Goal: Transaction & Acquisition: Purchase product/service

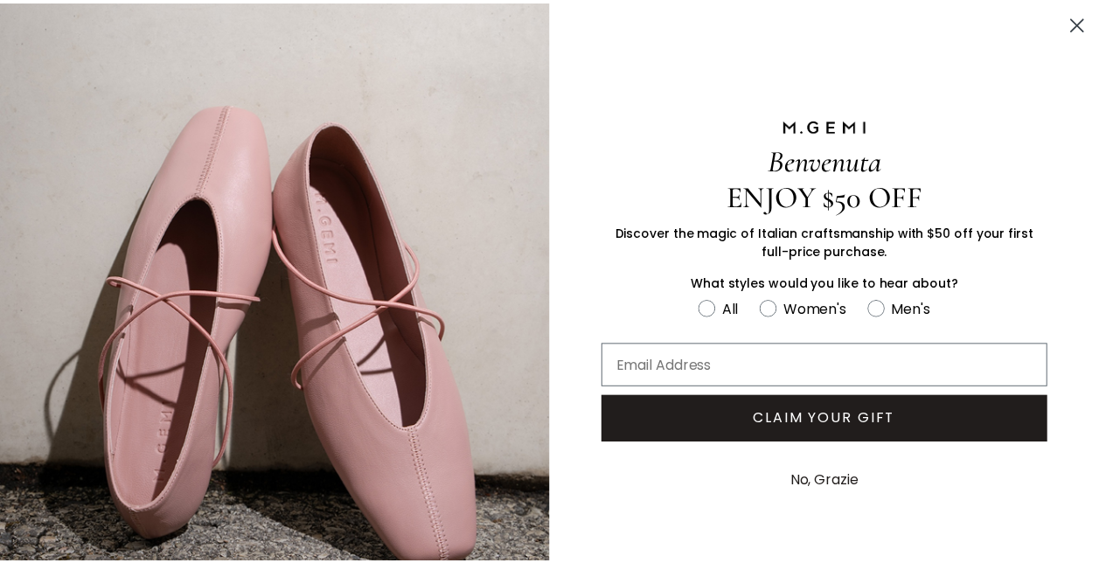
scroll to position [52, 0]
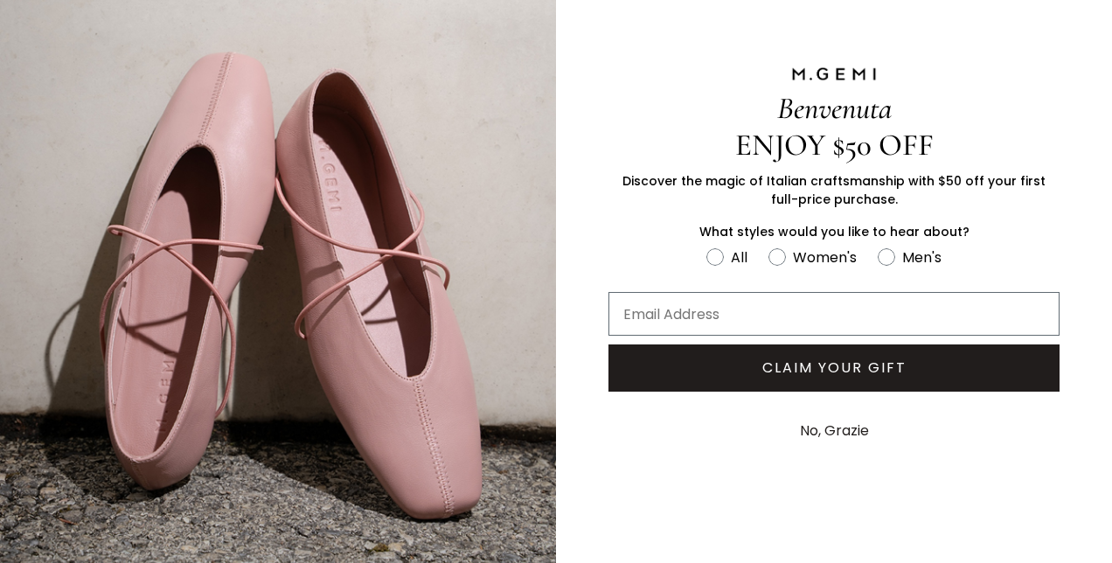
click at [827, 425] on button "No, Grazie" at bounding box center [834, 431] width 87 height 44
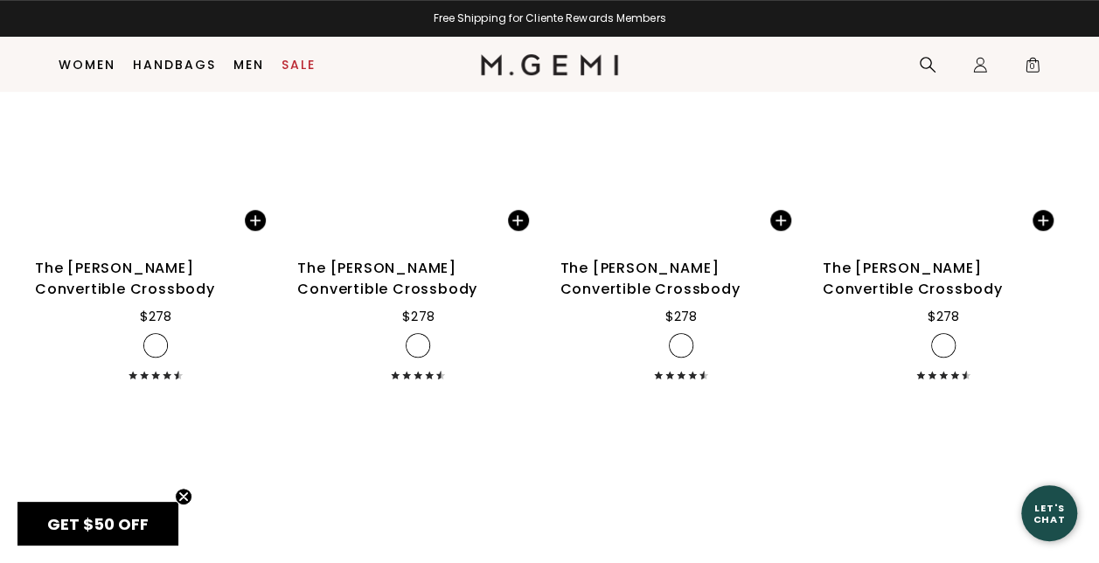
scroll to position [3723, 0]
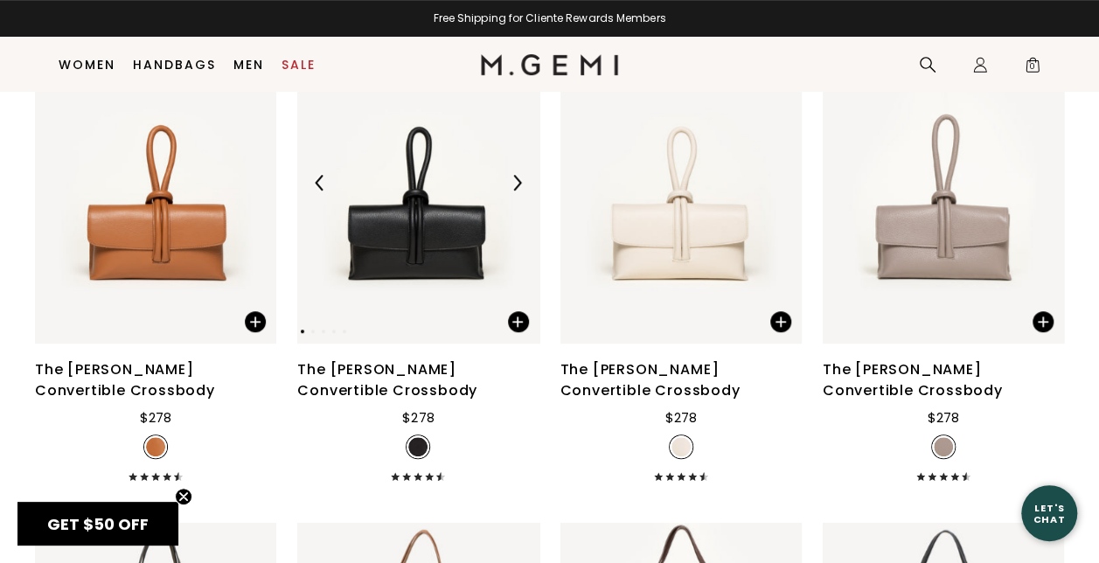
click at [414, 233] on img at bounding box center [417, 183] width 241 height 322
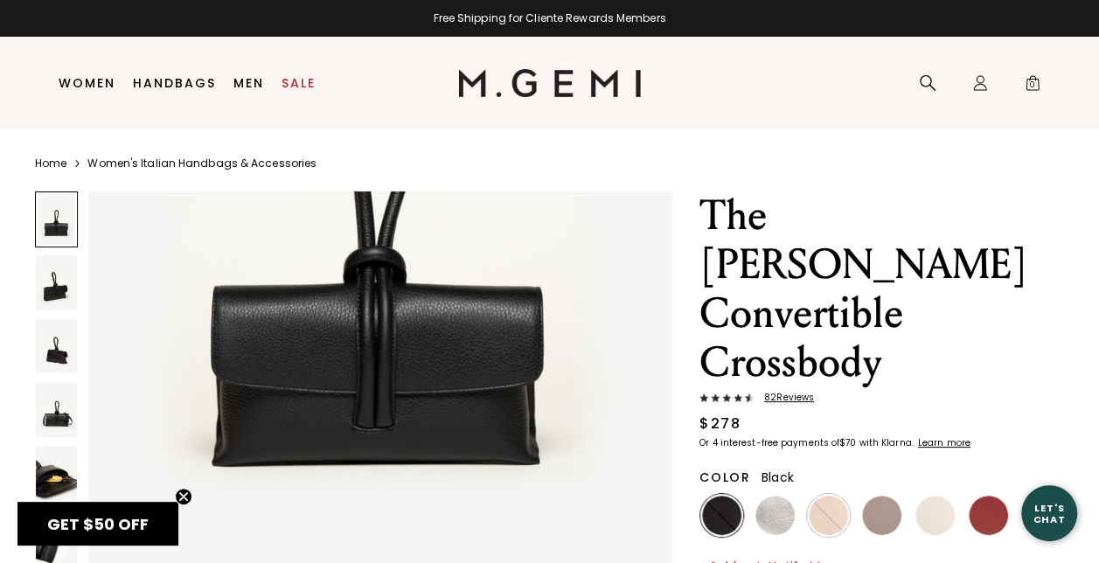
scroll to position [262, 0]
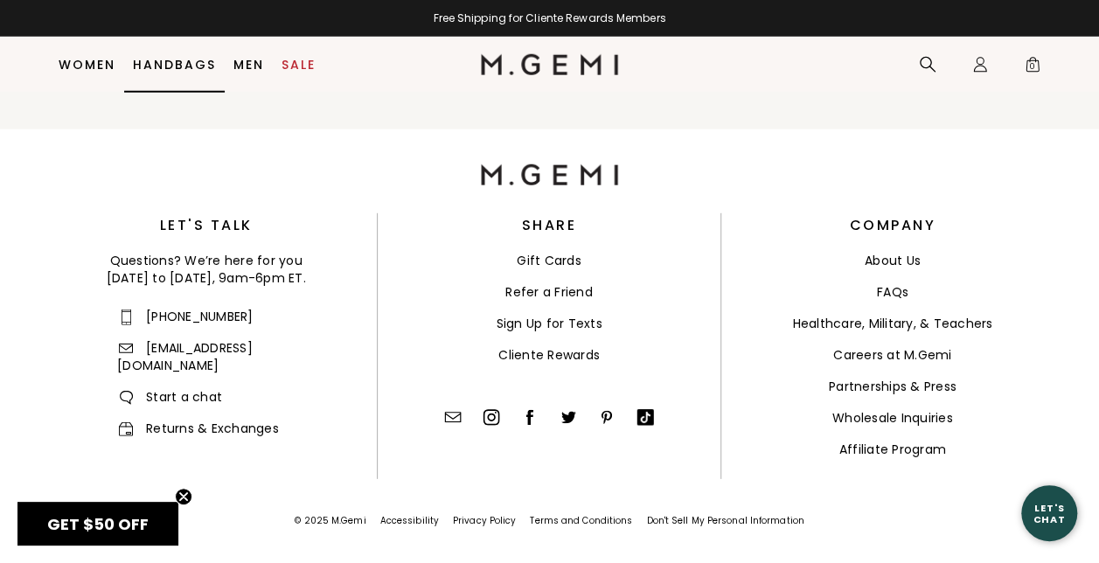
click at [185, 59] on link "Handbags" at bounding box center [174, 65] width 83 height 14
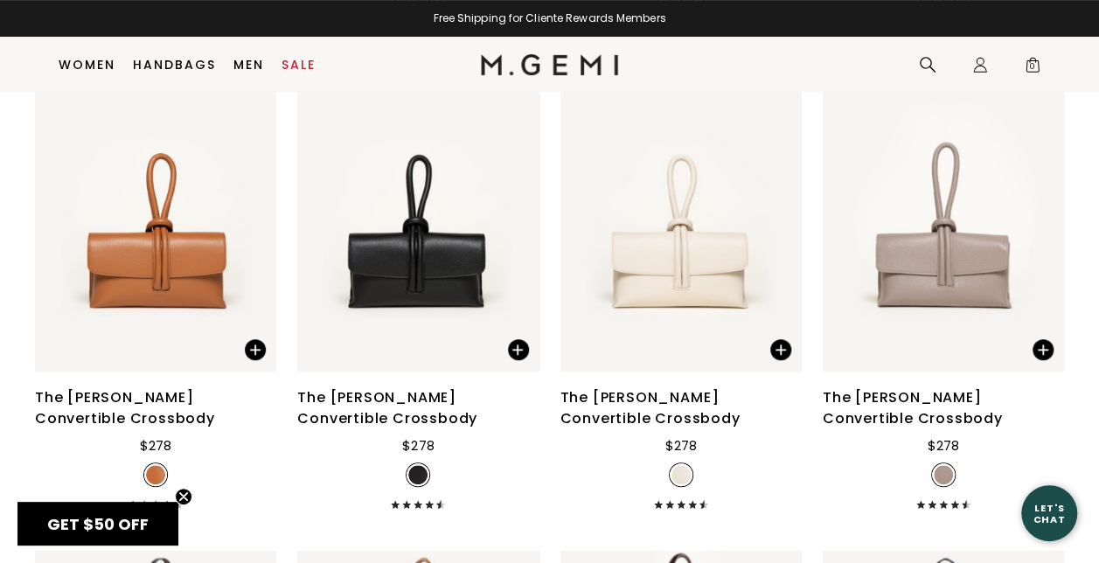
scroll to position [3723, 0]
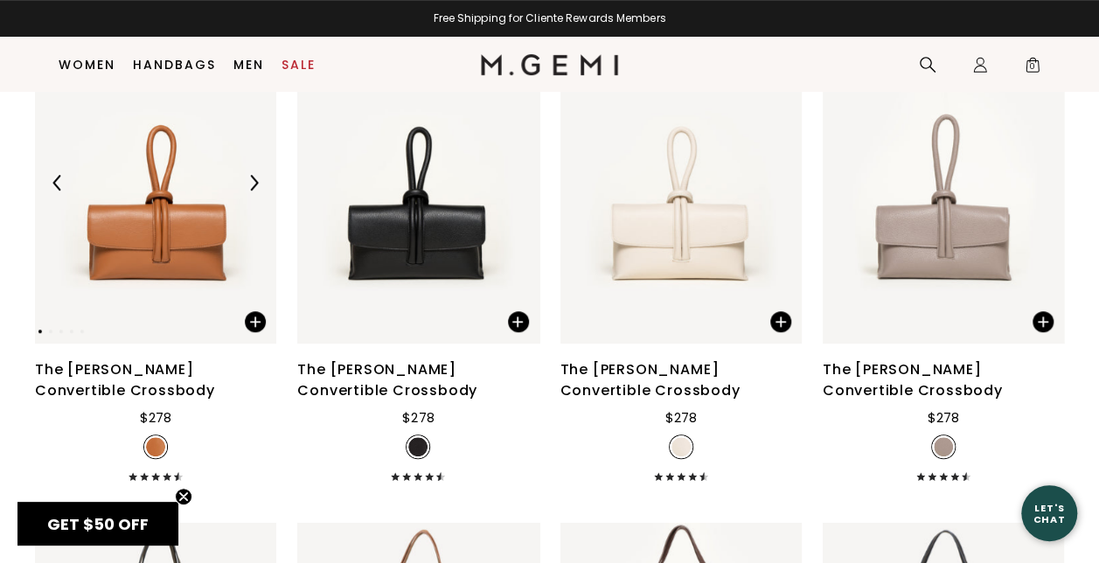
click at [150, 235] on img at bounding box center [155, 183] width 241 height 322
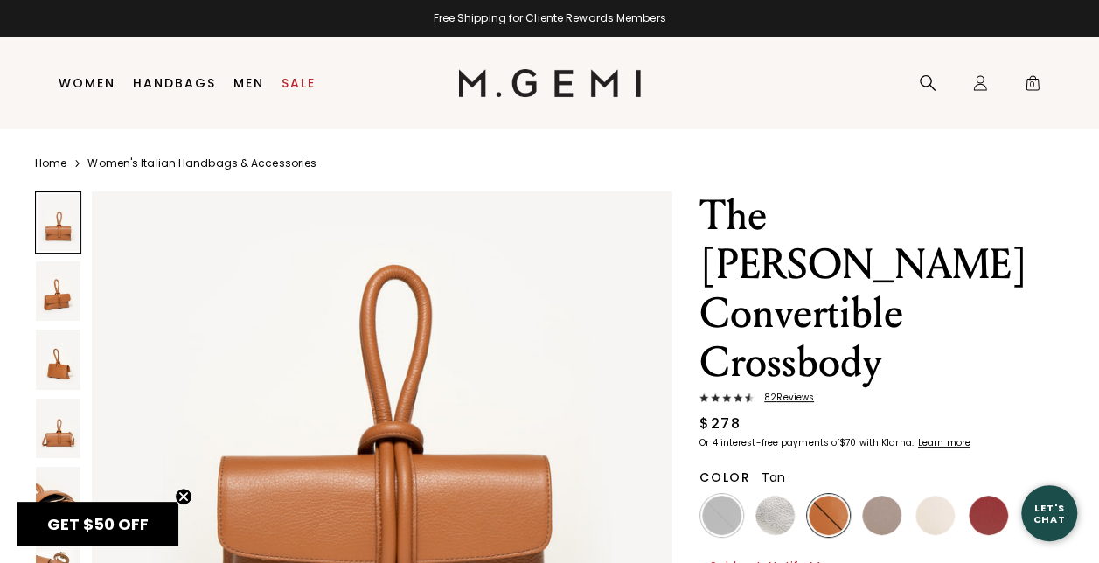
scroll to position [262, 0]
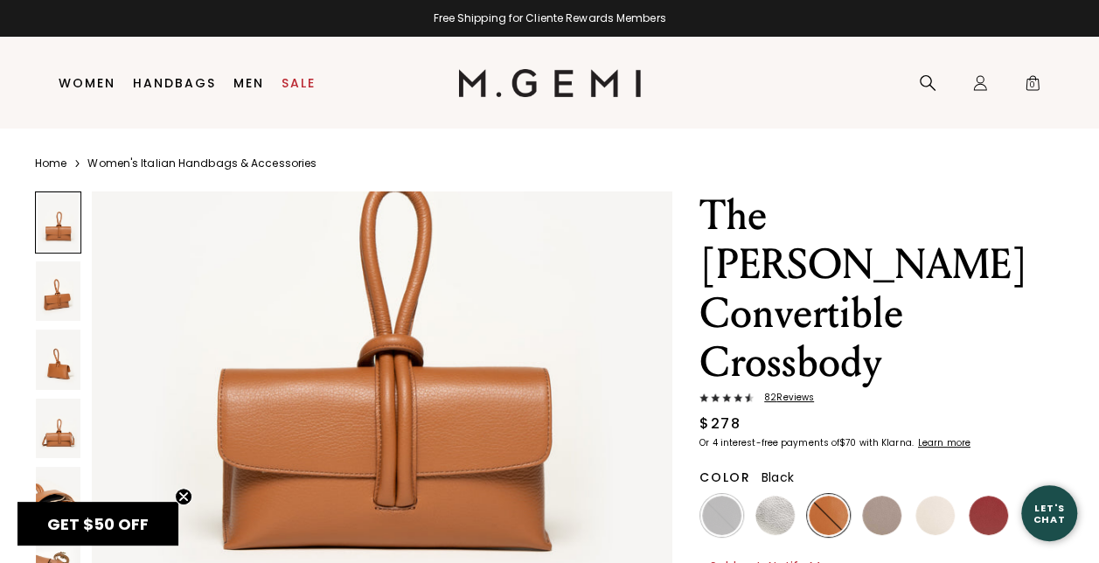
click at [724, 496] on img at bounding box center [721, 515] width 39 height 39
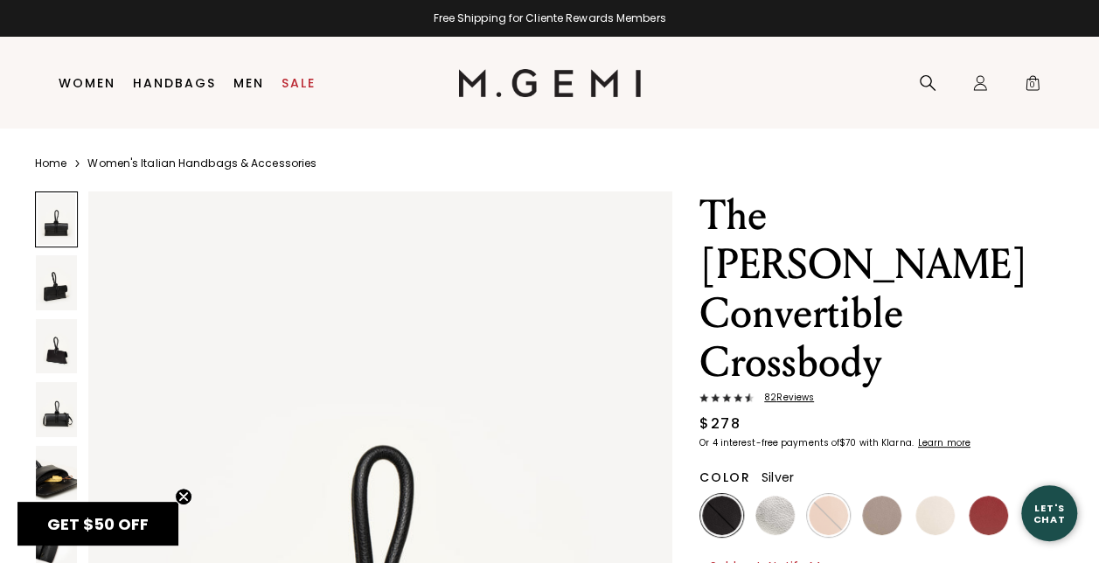
click at [780, 496] on img at bounding box center [774, 515] width 39 height 39
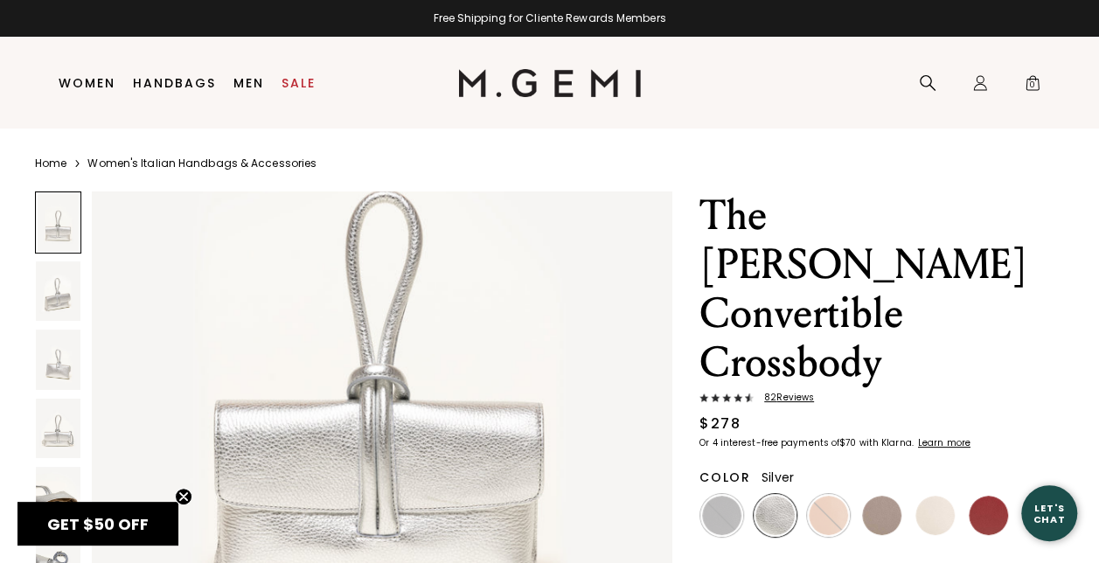
scroll to position [262, 0]
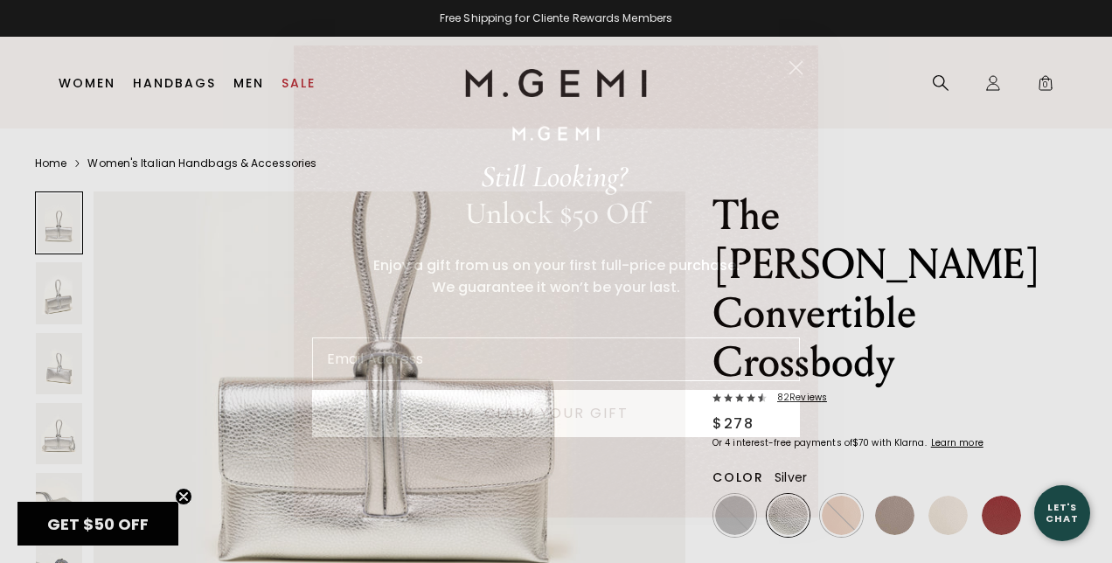
click at [797, 69] on icon "Close dialog" at bounding box center [796, 68] width 12 height 12
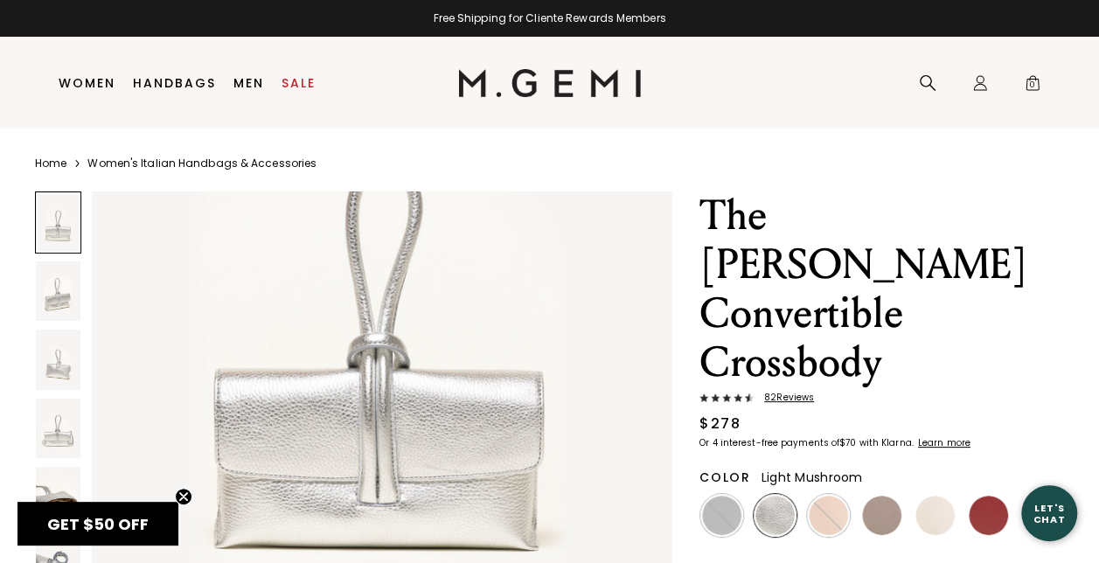
click at [884, 496] on img at bounding box center [881, 515] width 39 height 39
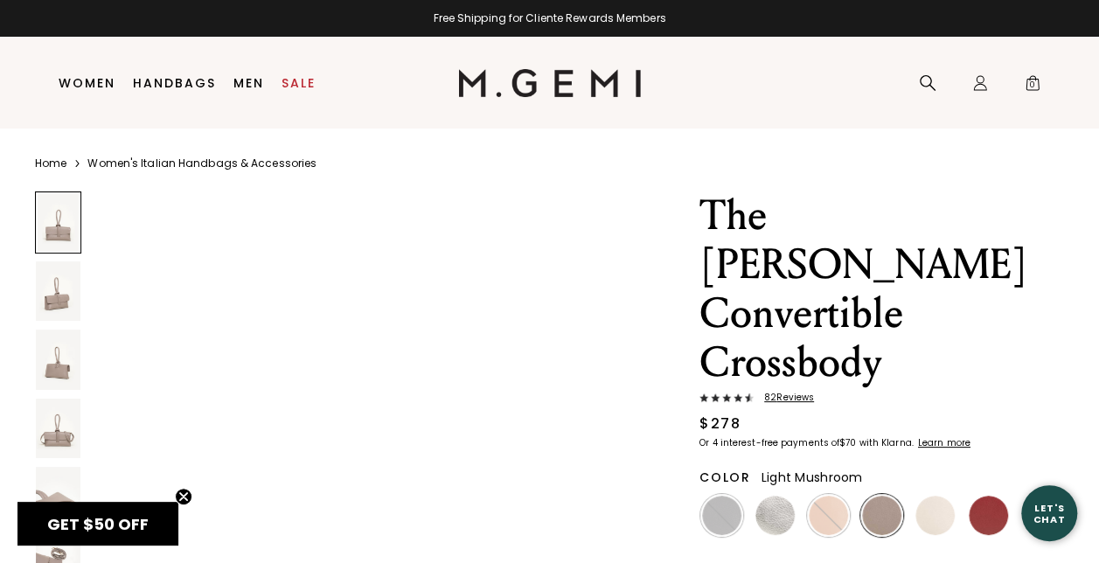
scroll to position [262, 0]
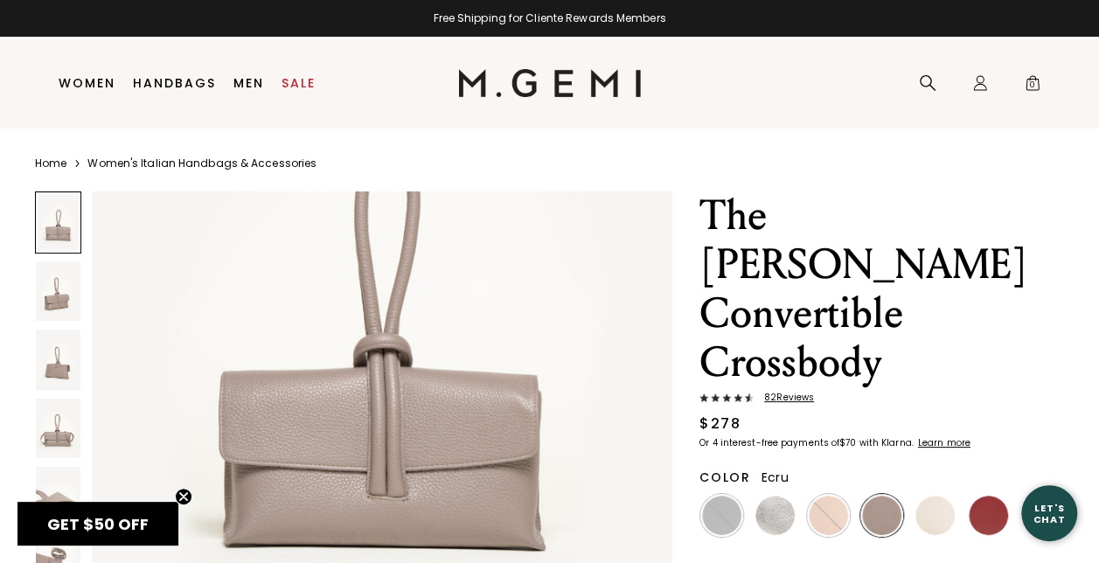
click at [927, 496] on img at bounding box center [934, 515] width 39 height 39
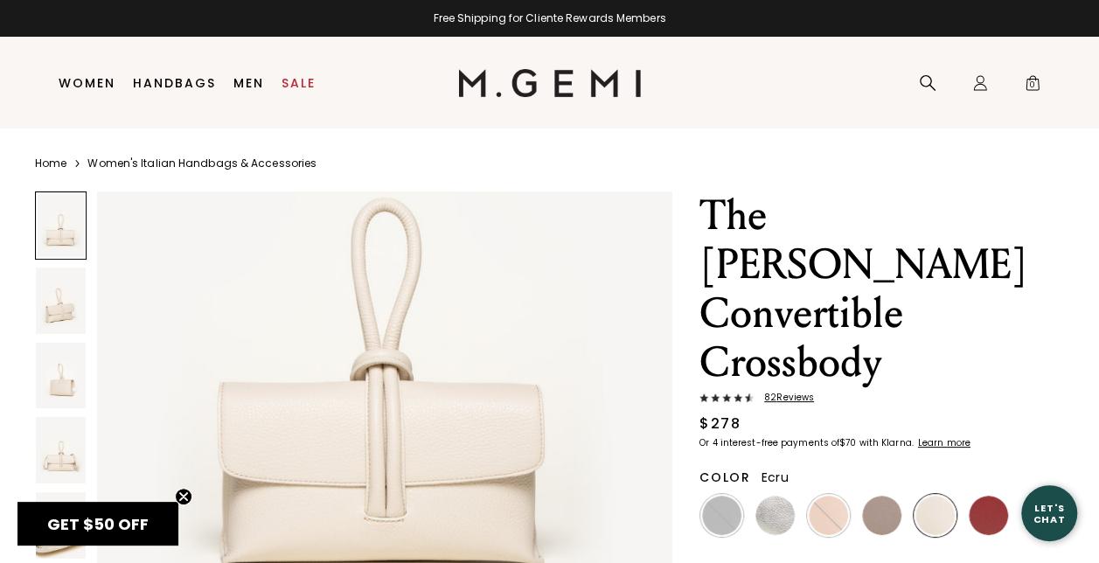
scroll to position [262, 0]
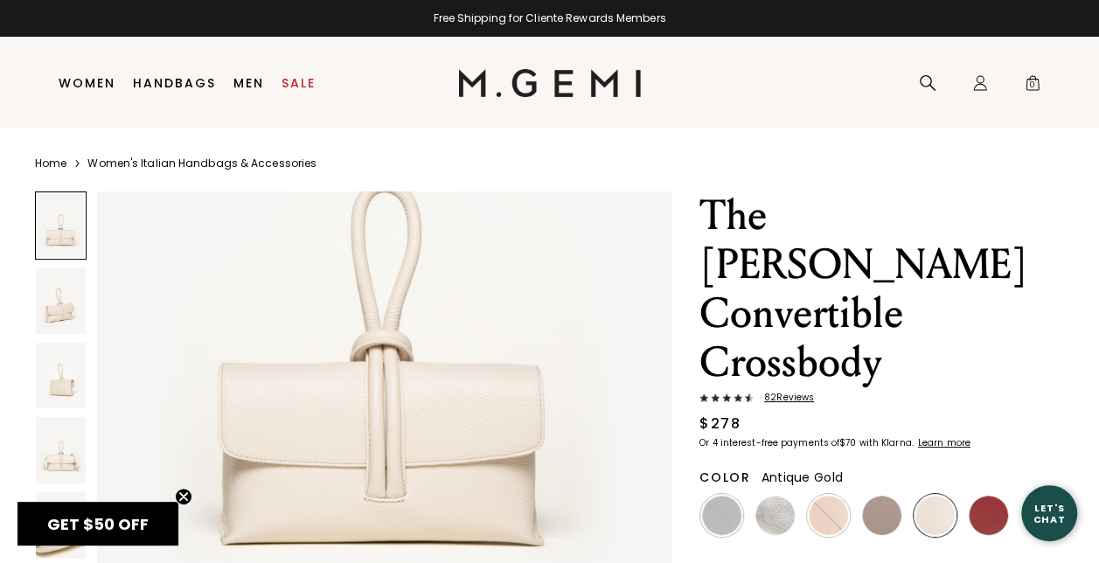
click at [1044, 496] on img at bounding box center [1041, 515] width 39 height 39
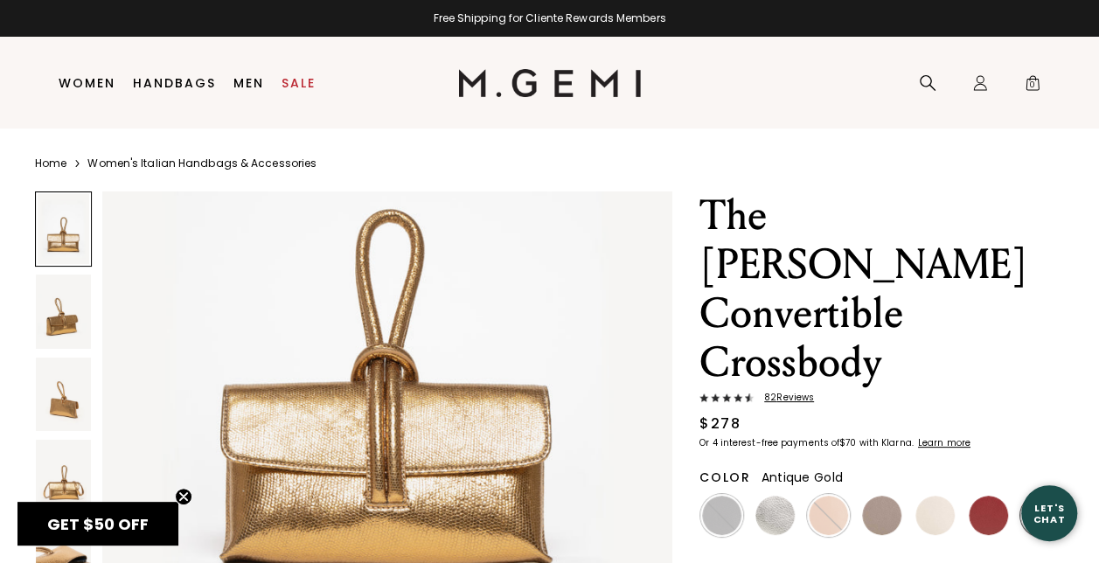
scroll to position [262, 0]
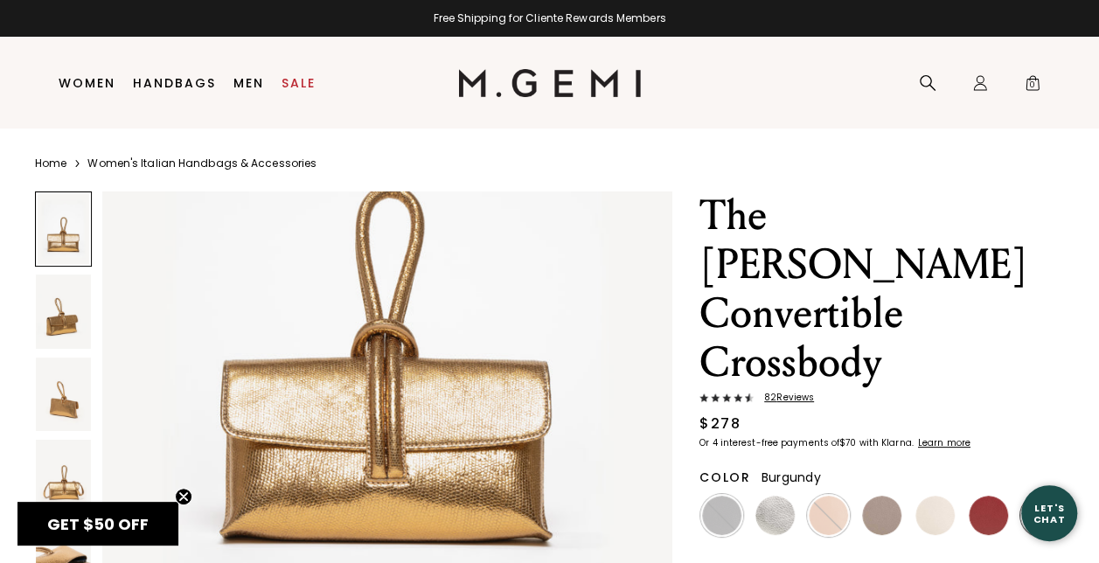
click at [984, 496] on img at bounding box center [988, 515] width 39 height 39
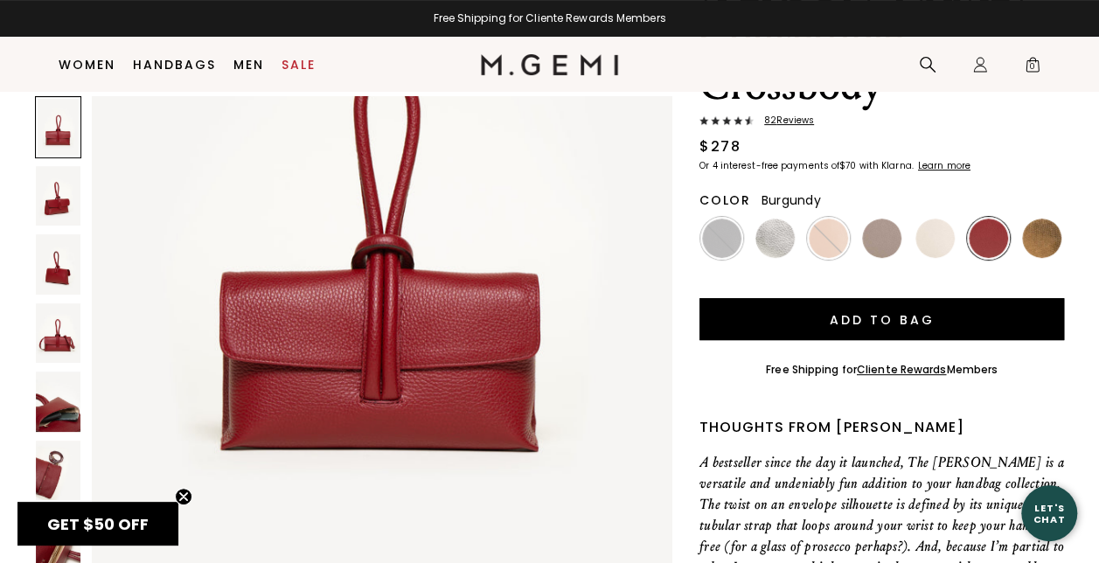
scroll to position [313, 0]
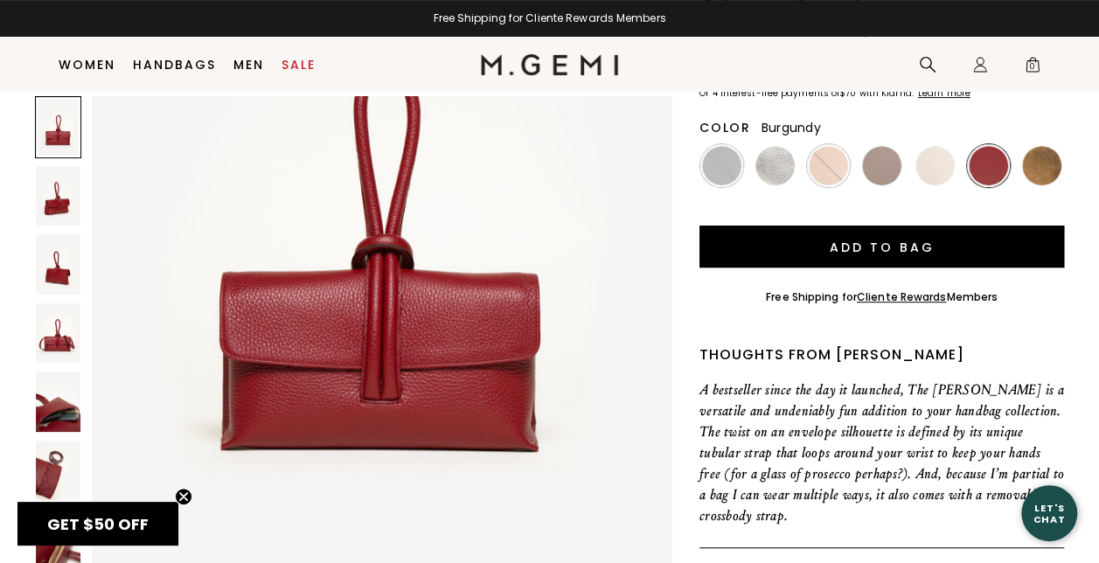
click at [54, 409] on img at bounding box center [58, 402] width 45 height 60
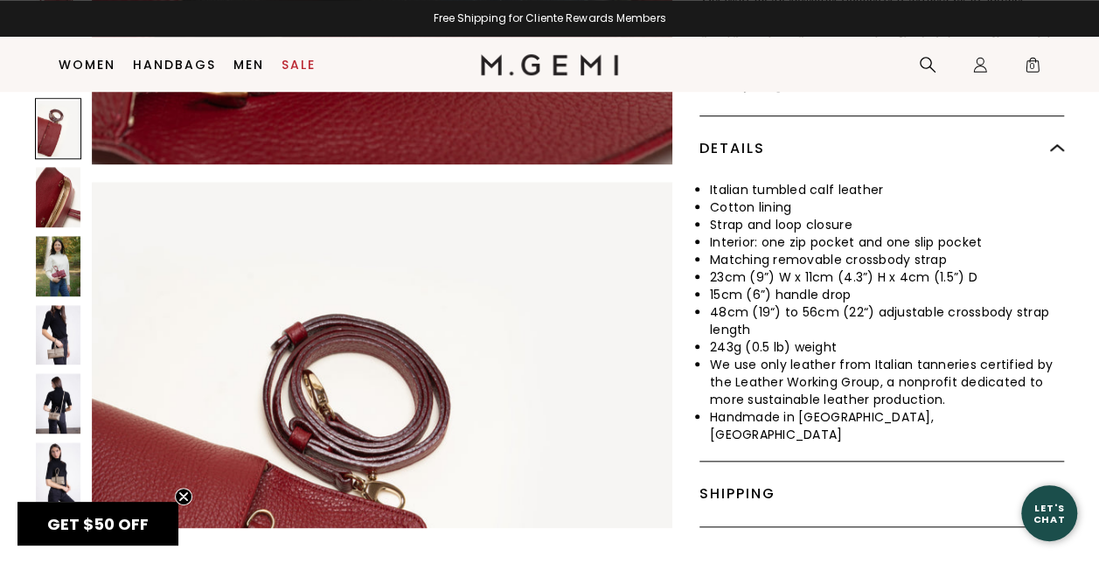
scroll to position [750, 0]
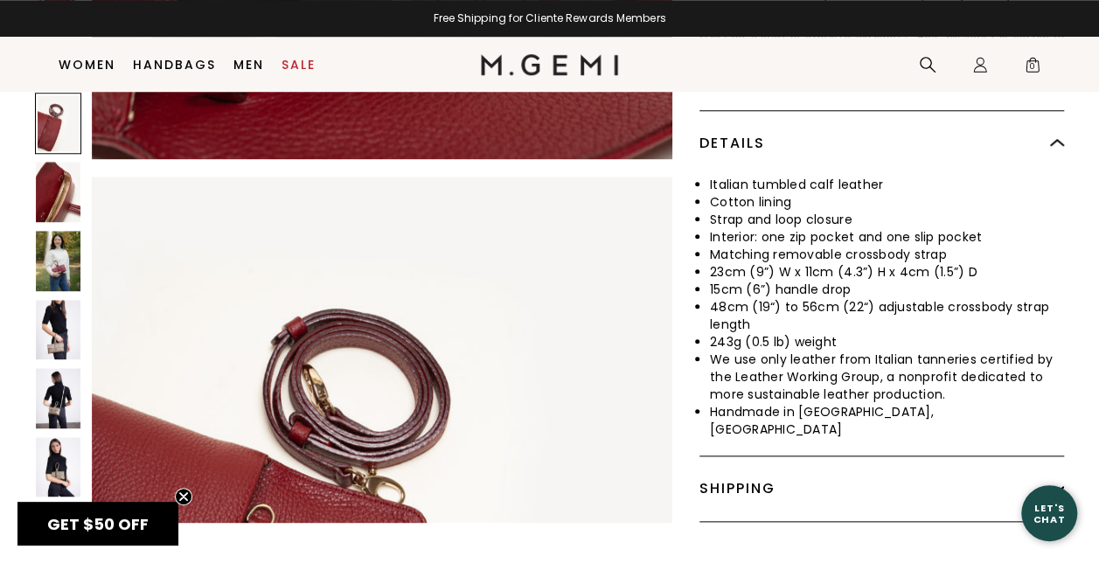
click at [62, 368] on img at bounding box center [58, 398] width 45 height 60
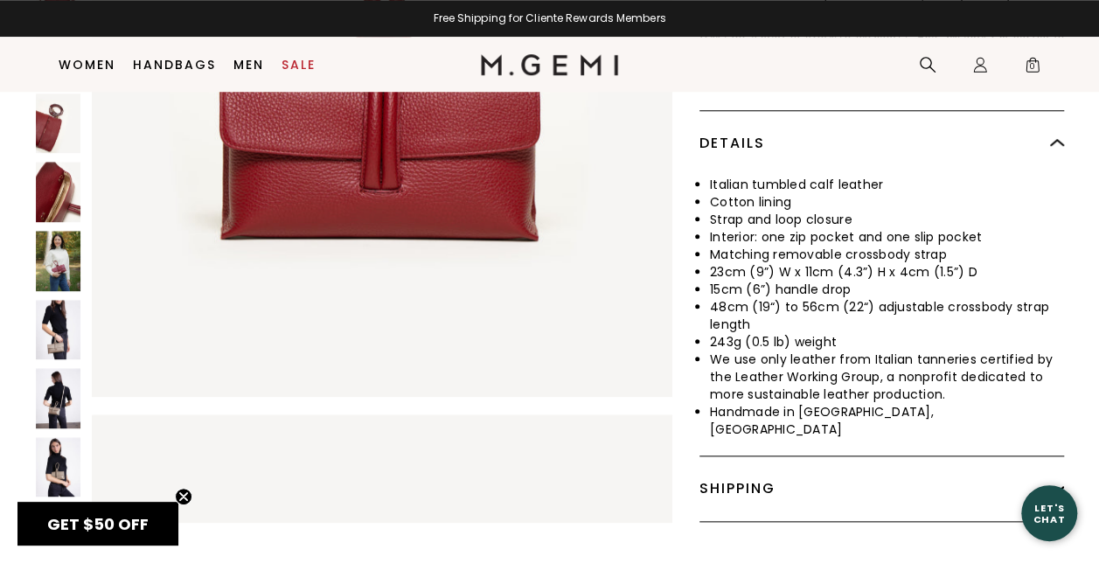
scroll to position [0, 0]
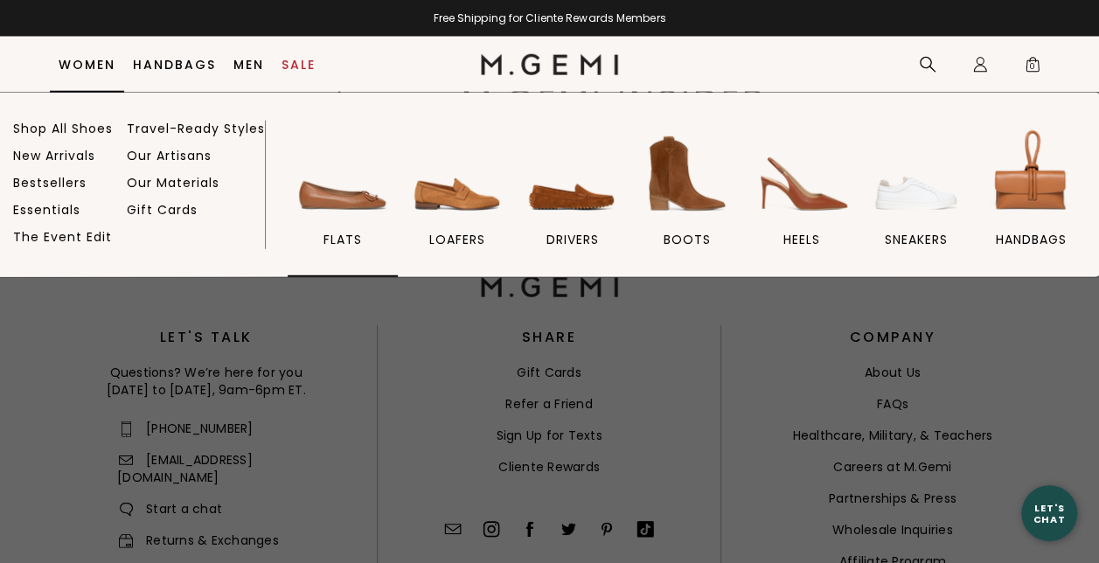
scroll to position [2373, 0]
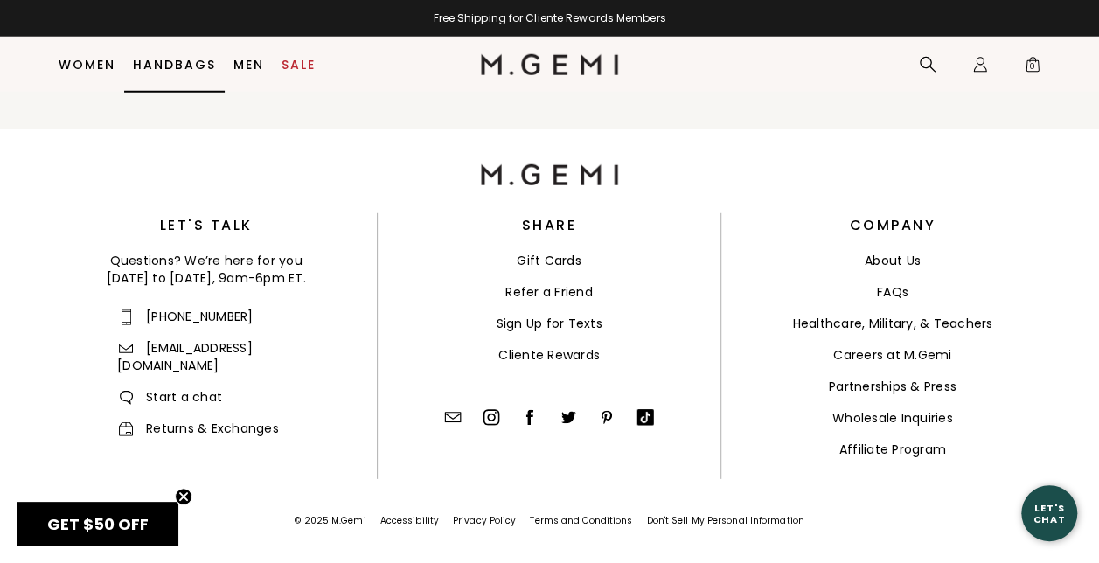
click at [185, 59] on link "Handbags" at bounding box center [174, 65] width 83 height 14
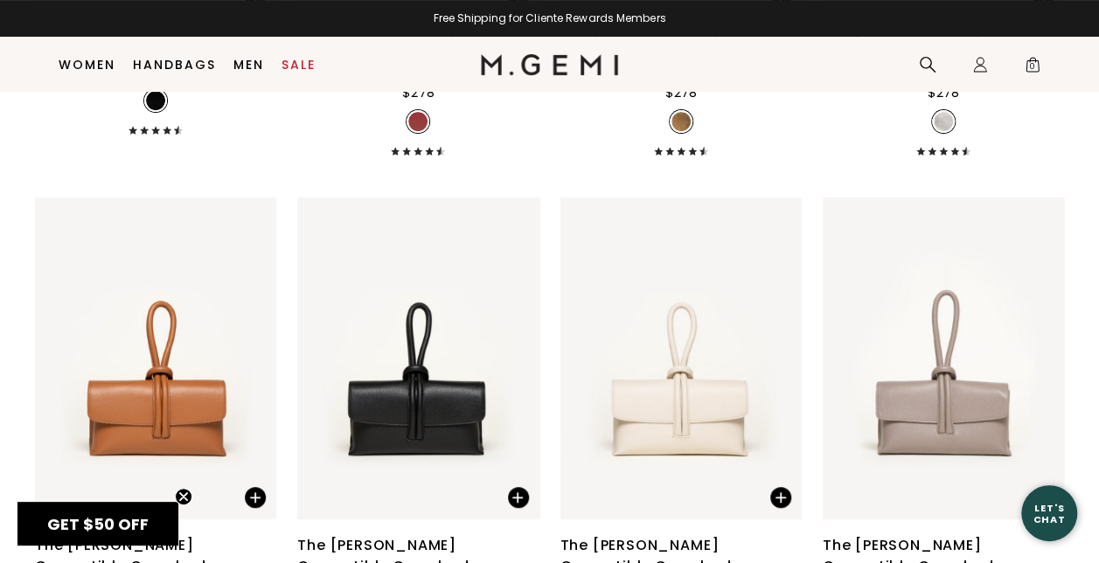
scroll to position [3635, 0]
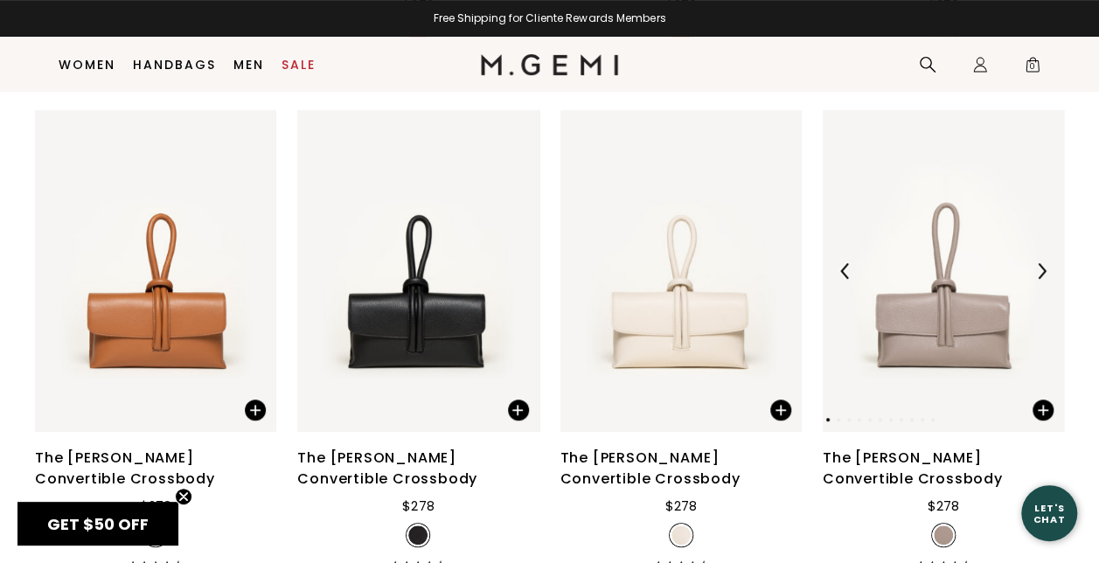
click at [946, 342] on img at bounding box center [943, 271] width 241 height 322
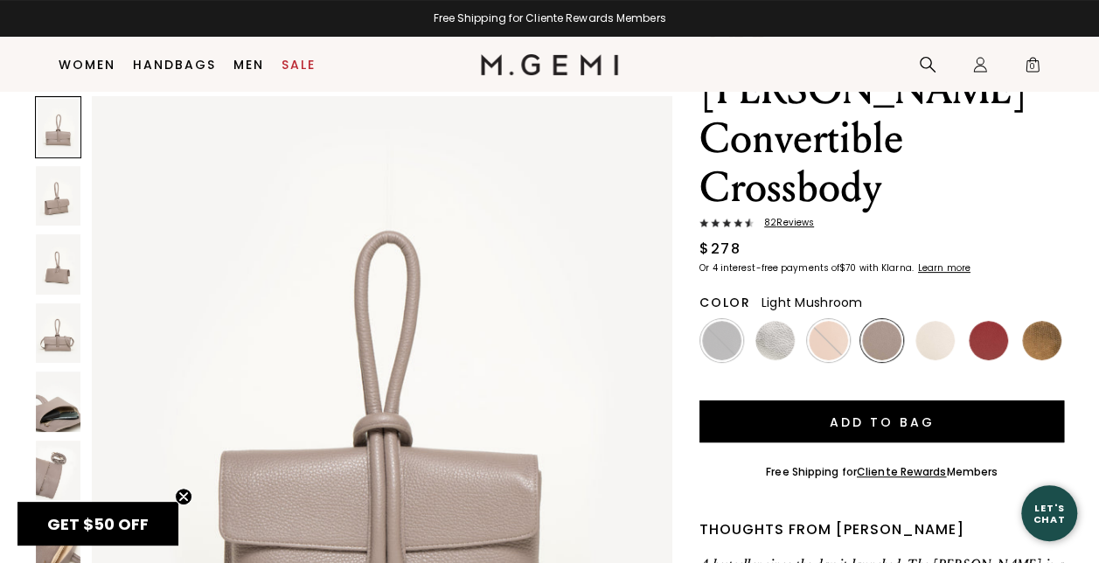
scroll to position [175, 0]
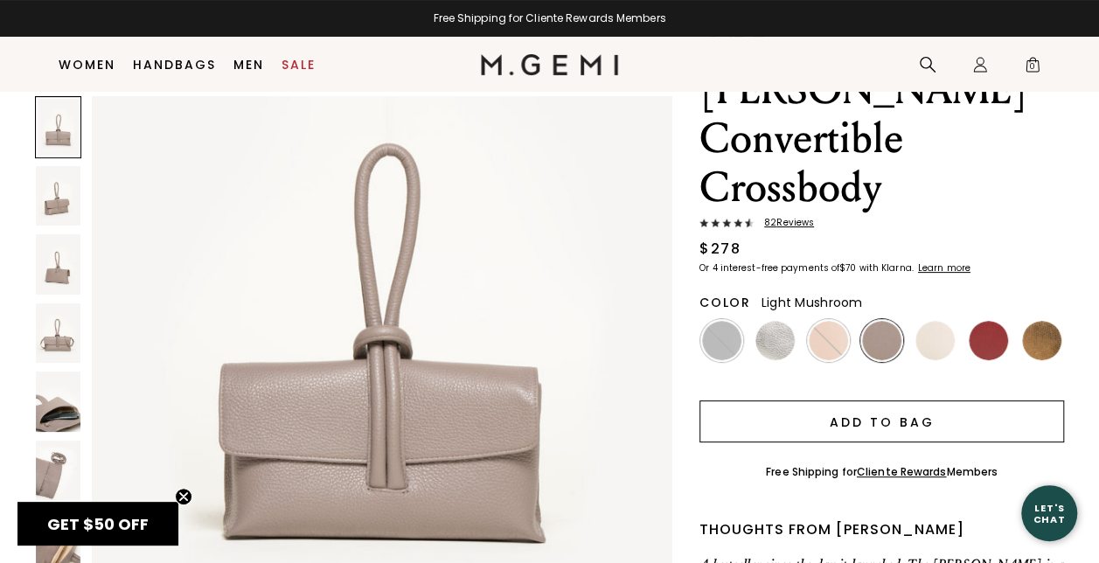
click at [890, 400] on button "Add to Bag" at bounding box center [881, 421] width 365 height 42
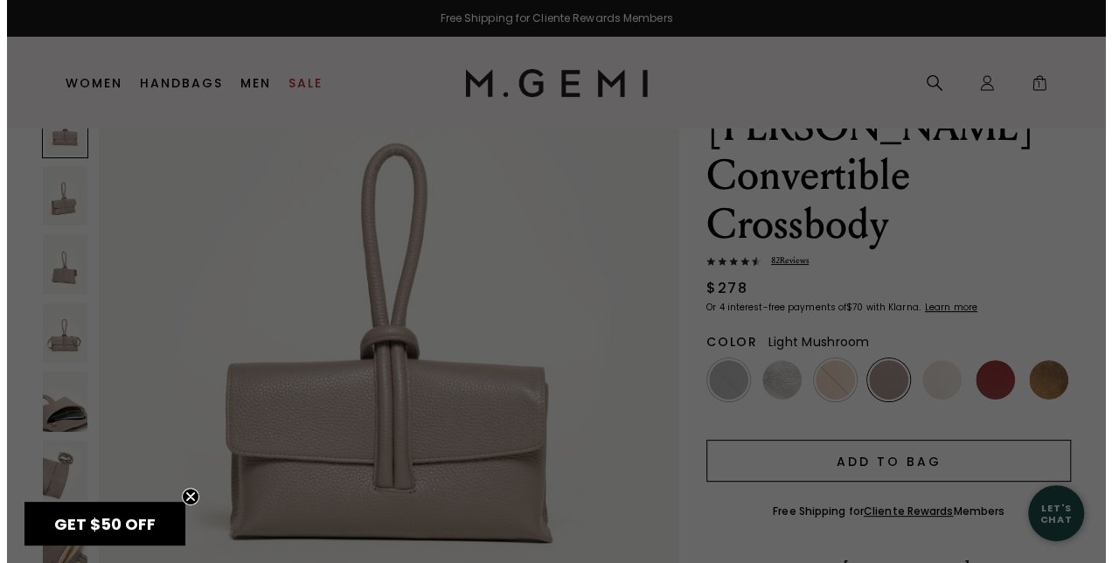
scroll to position [0, 0]
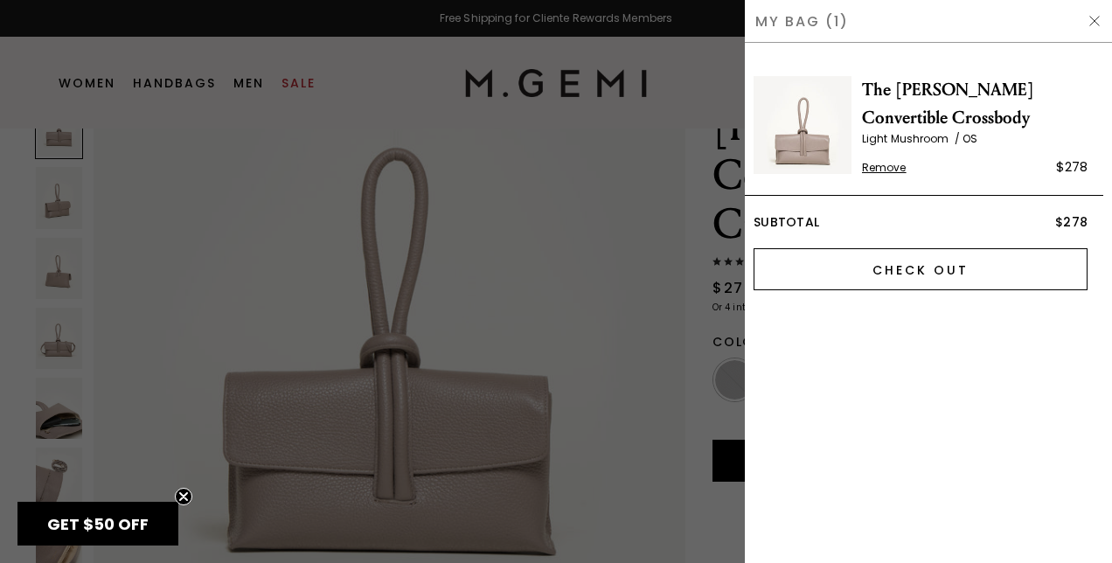
click at [926, 261] on input "Check Out" at bounding box center [921, 269] width 334 height 42
